Goal: Find specific page/section: Find specific page/section

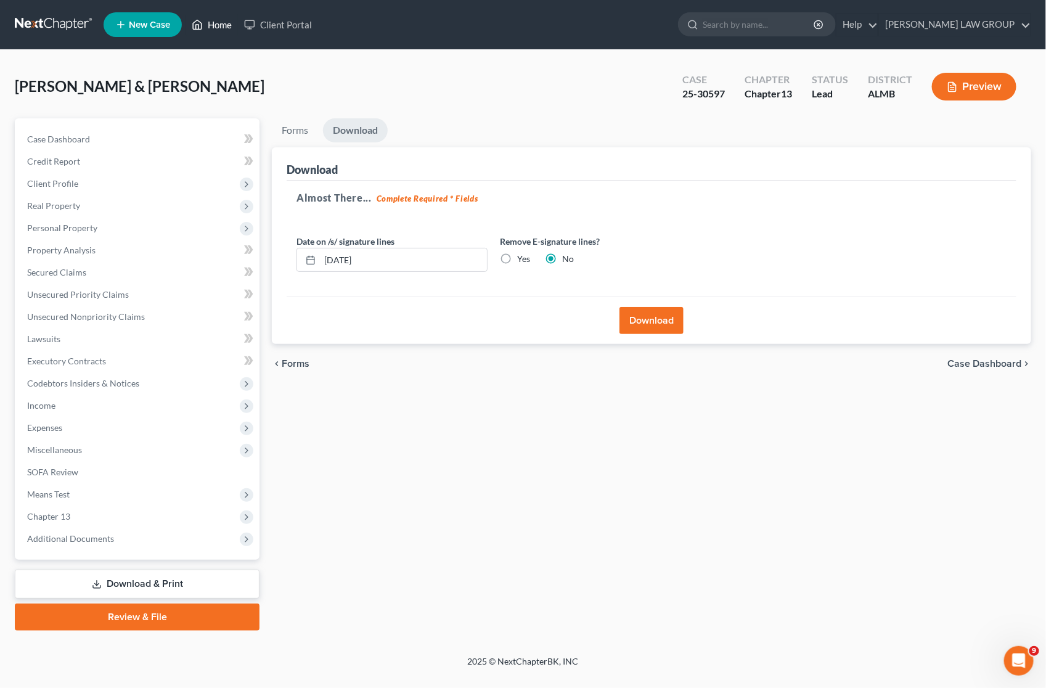
click at [221, 25] on link "Home" at bounding box center [212, 25] width 52 height 22
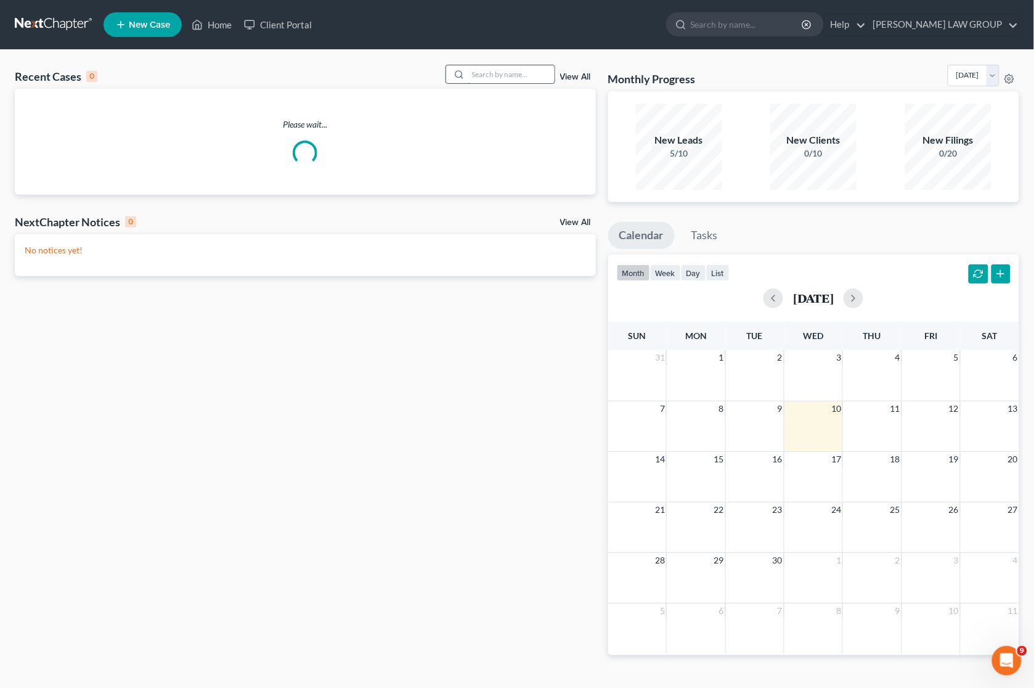
click at [525, 71] on input "search" at bounding box center [511, 74] width 86 height 18
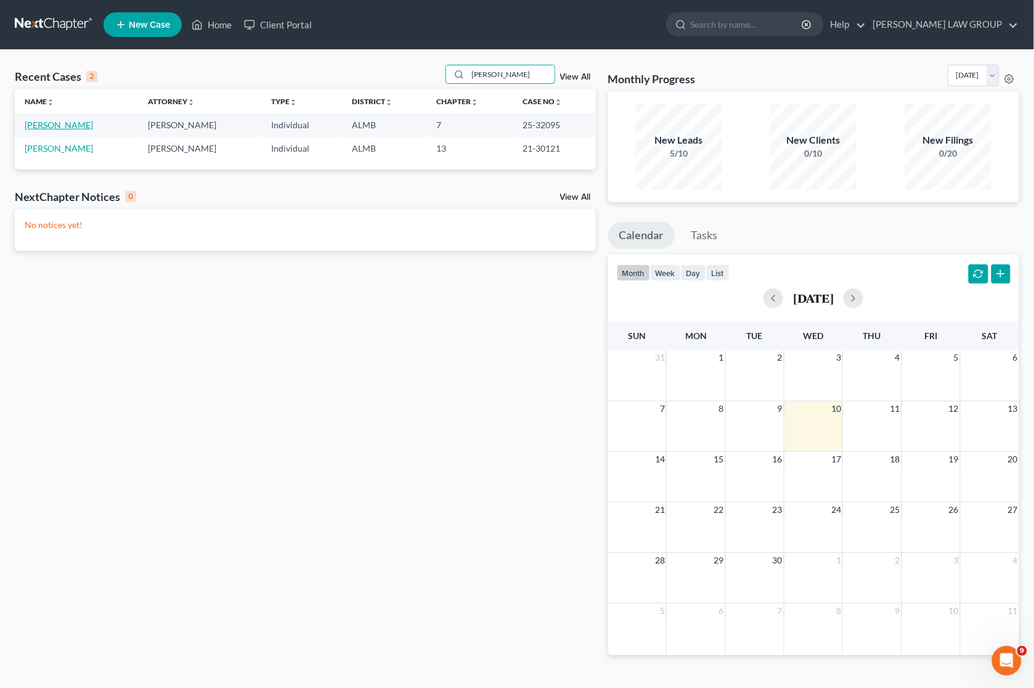
type input "[PERSON_NAME]"
click at [65, 126] on link "[PERSON_NAME]" at bounding box center [59, 125] width 68 height 10
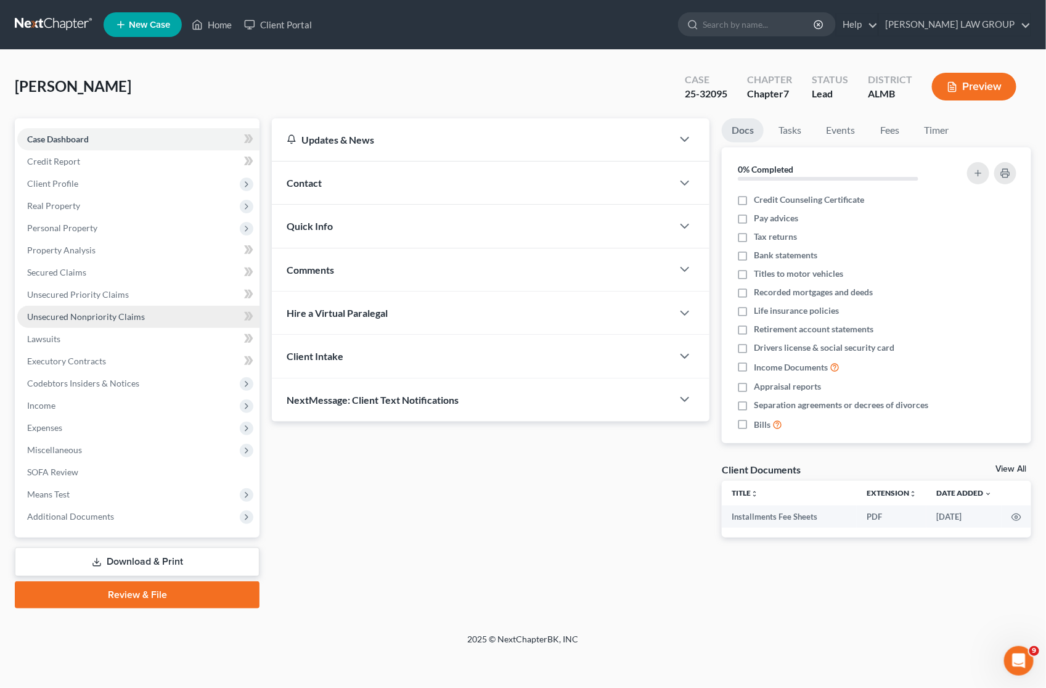
click at [54, 314] on span "Unsecured Nonpriority Claims" at bounding box center [86, 316] width 118 height 10
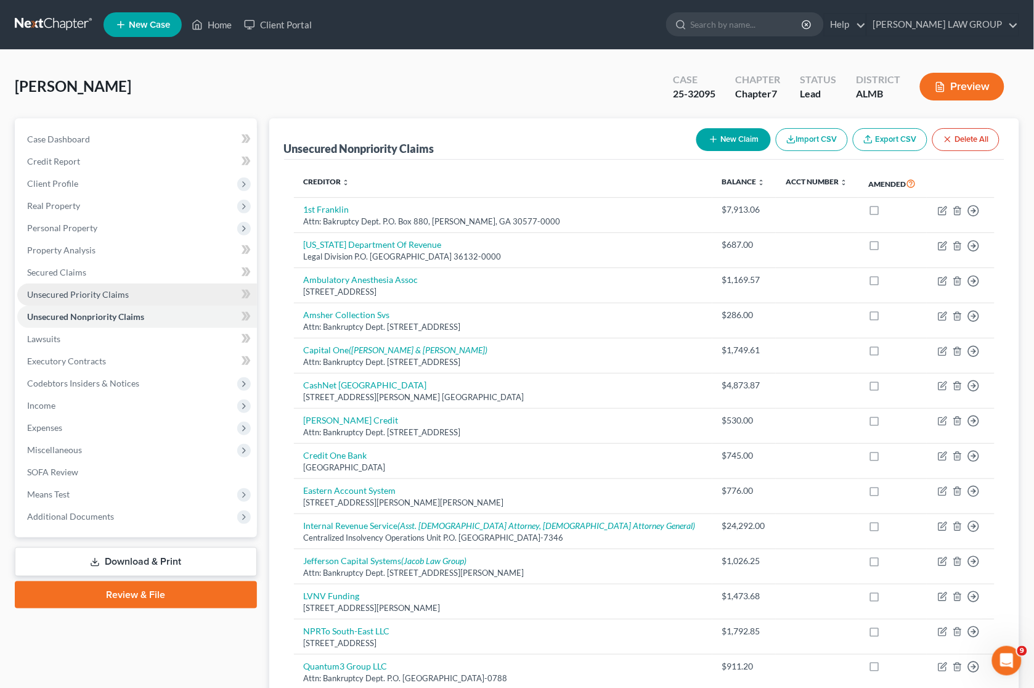
click at [97, 290] on span "Unsecured Priority Claims" at bounding box center [78, 294] width 102 height 10
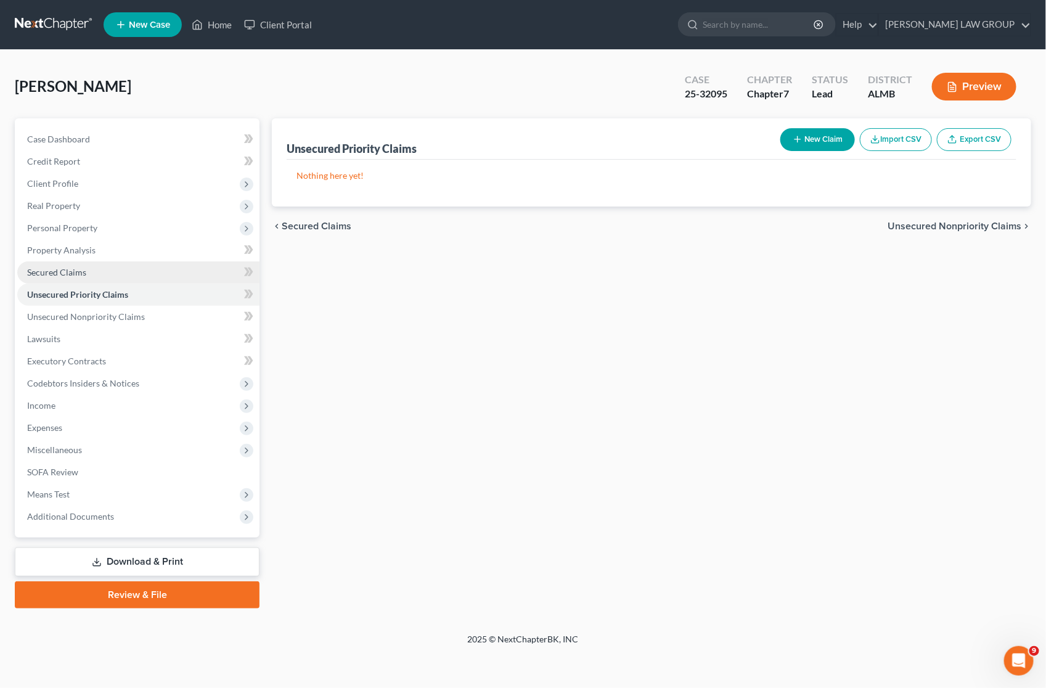
click at [86, 266] on link "Secured Claims" at bounding box center [138, 272] width 242 height 22
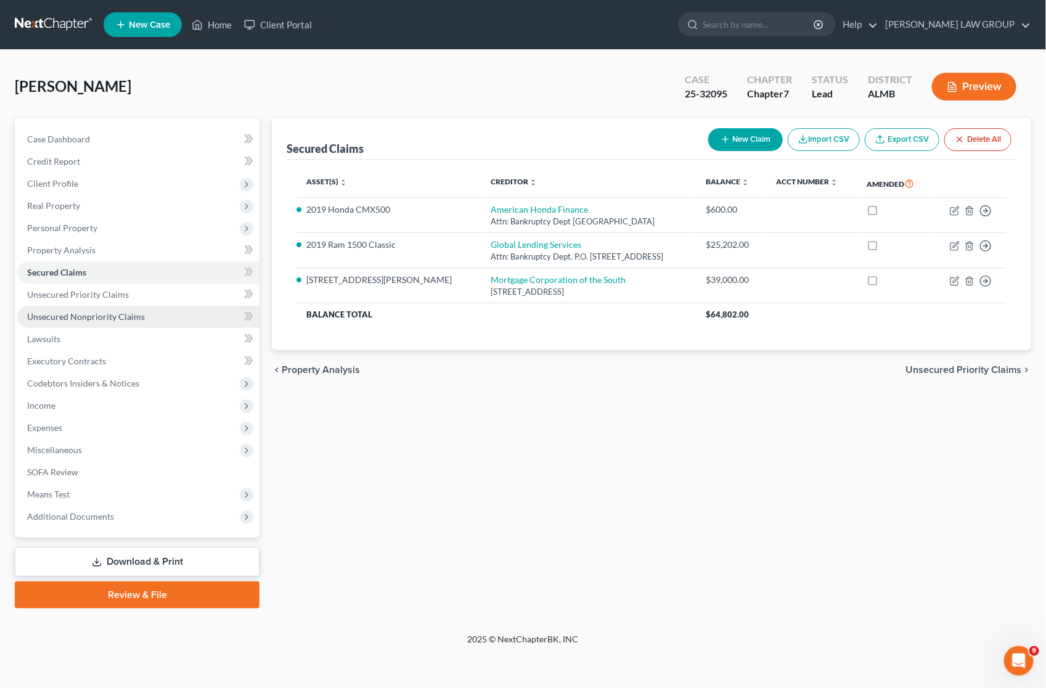
click at [84, 314] on span "Unsecured Nonpriority Claims" at bounding box center [86, 316] width 118 height 10
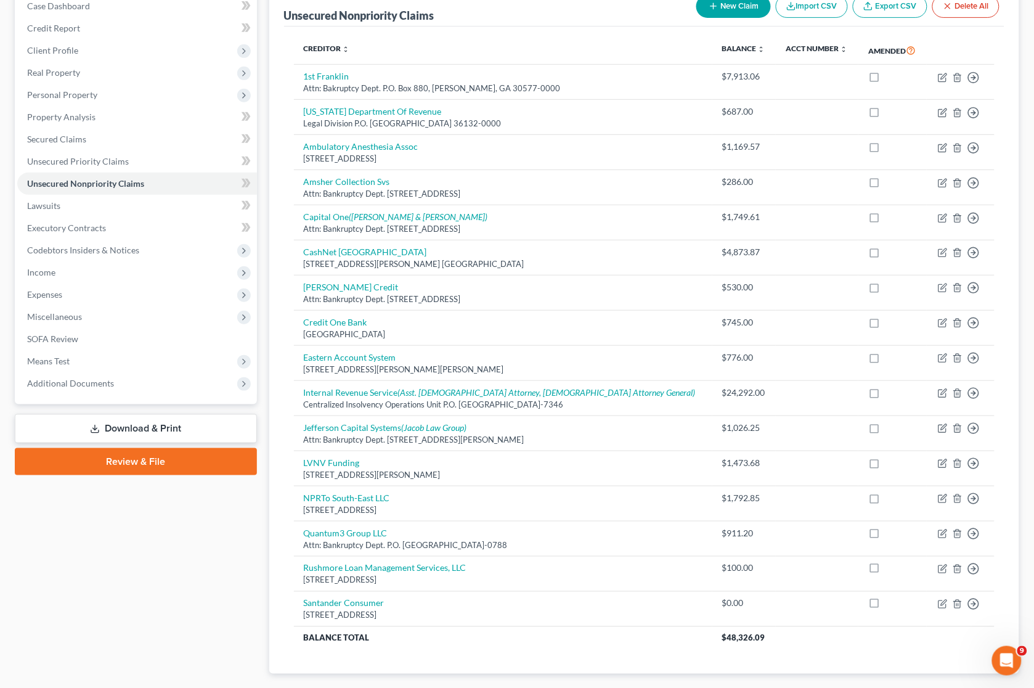
scroll to position [131, 0]
